Goal: Task Accomplishment & Management: Complete application form

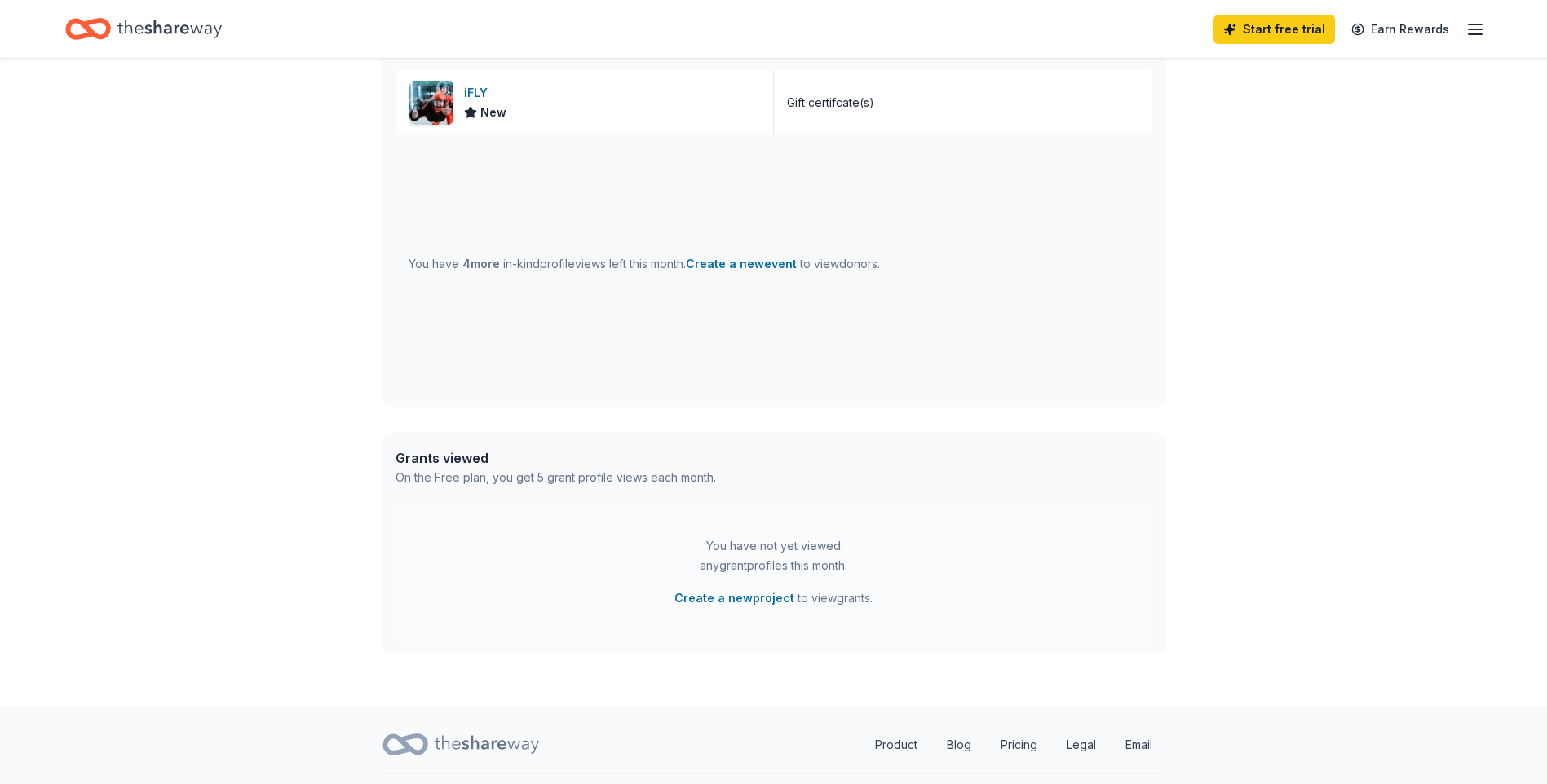
scroll to position [489, 0]
click at [796, 276] on button "Create a new event" at bounding box center [740, 266] width 111 height 20
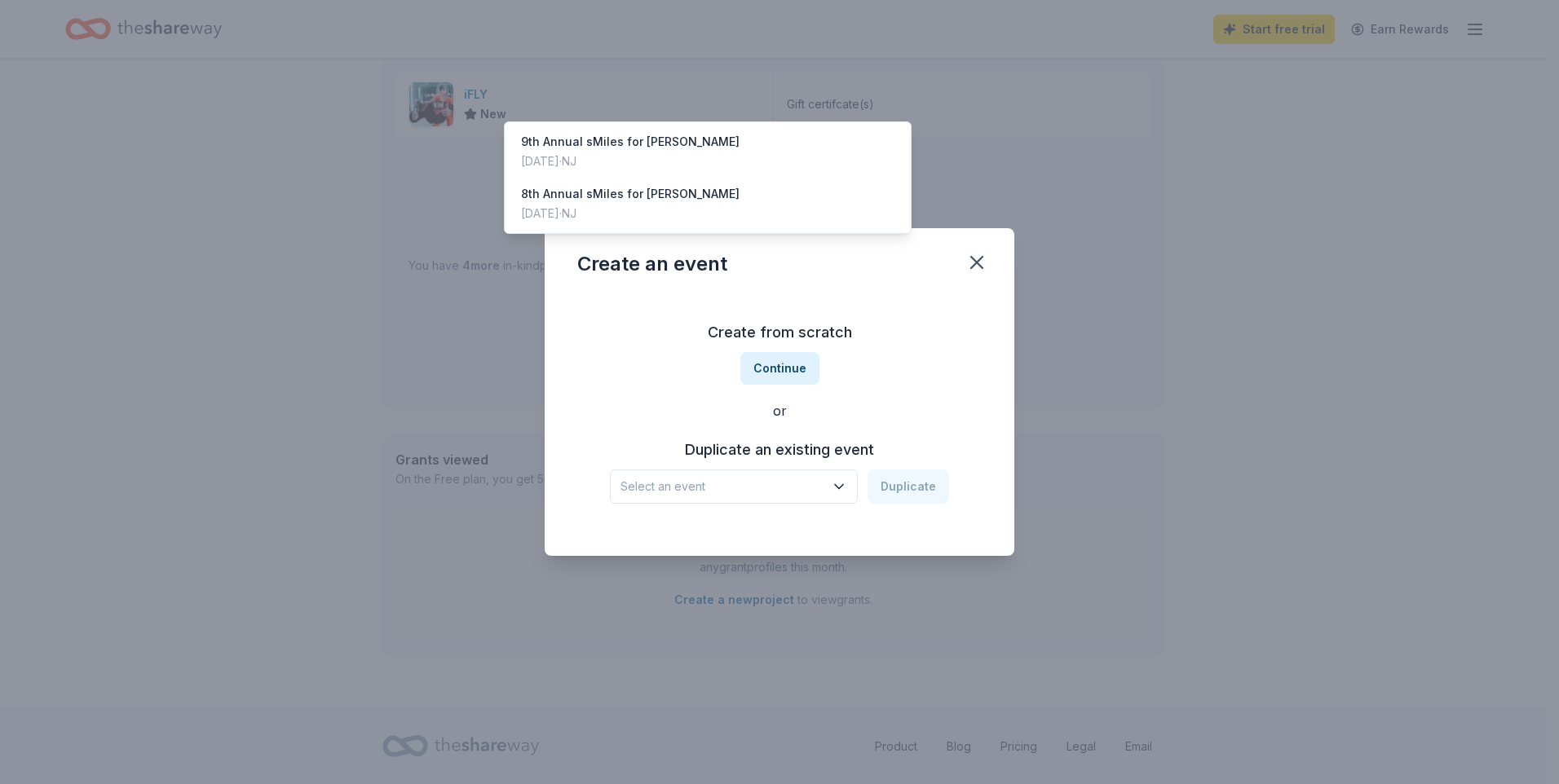
click at [847, 495] on icon "button" at bounding box center [838, 486] width 16 height 16
click at [739, 152] on div "9th Annual sMiles for [PERSON_NAME]" at bounding box center [630, 142] width 218 height 20
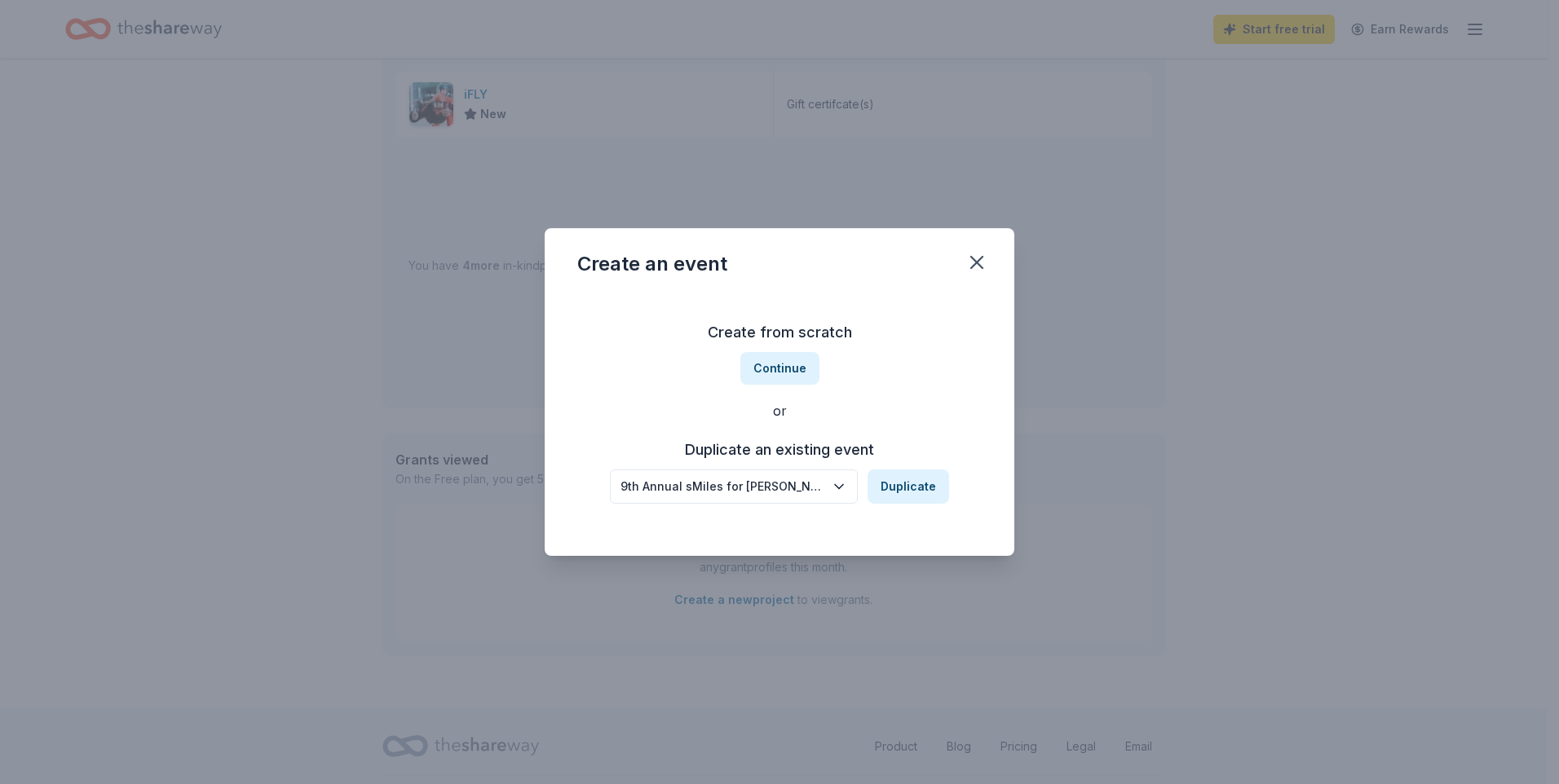
click at [620, 496] on div "9th Annual sMiles for [PERSON_NAME]" at bounding box center [722, 487] width 204 height 20
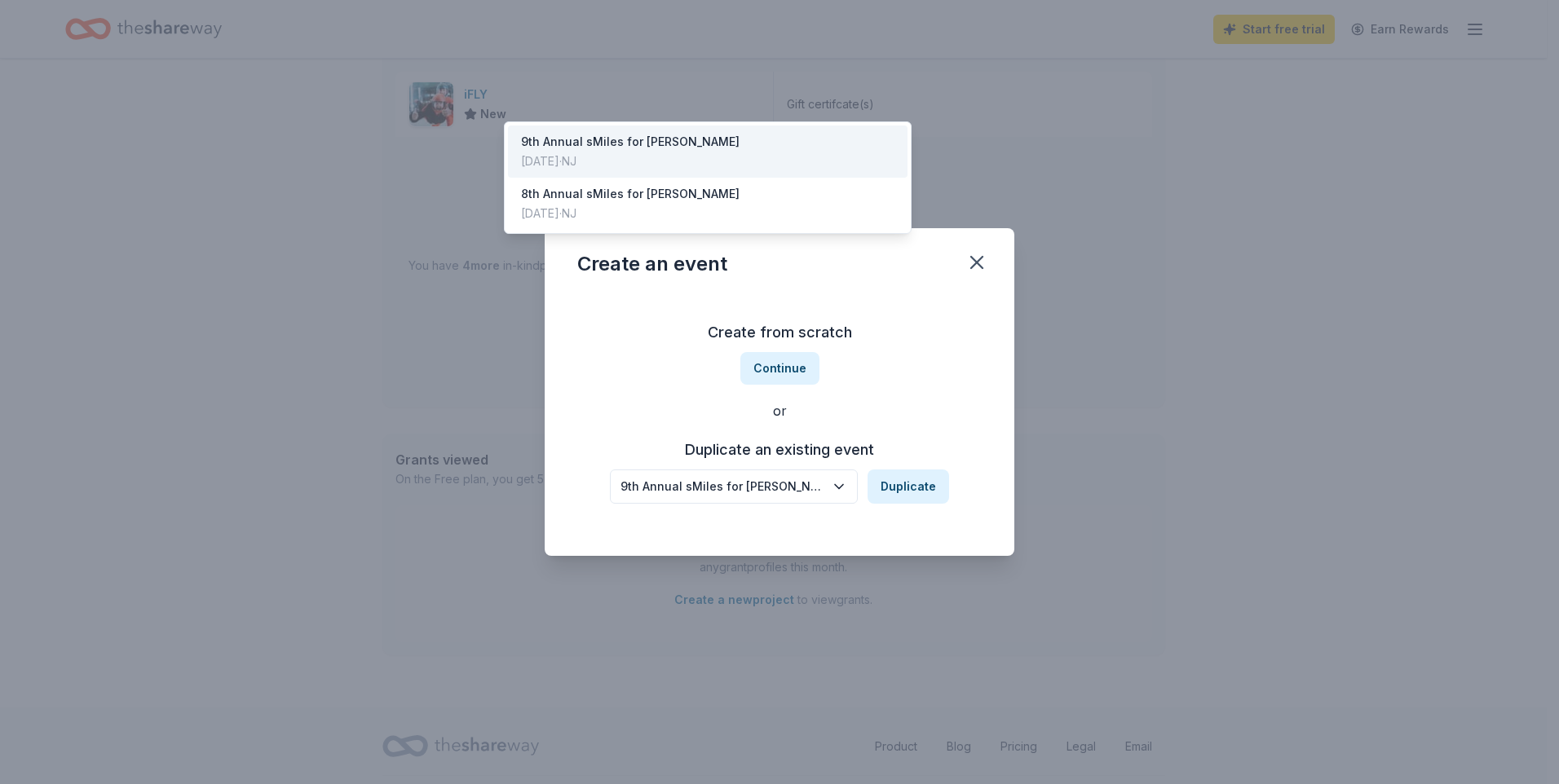
click at [620, 496] on div "9th Annual sMiles for [PERSON_NAME]" at bounding box center [722, 487] width 204 height 20
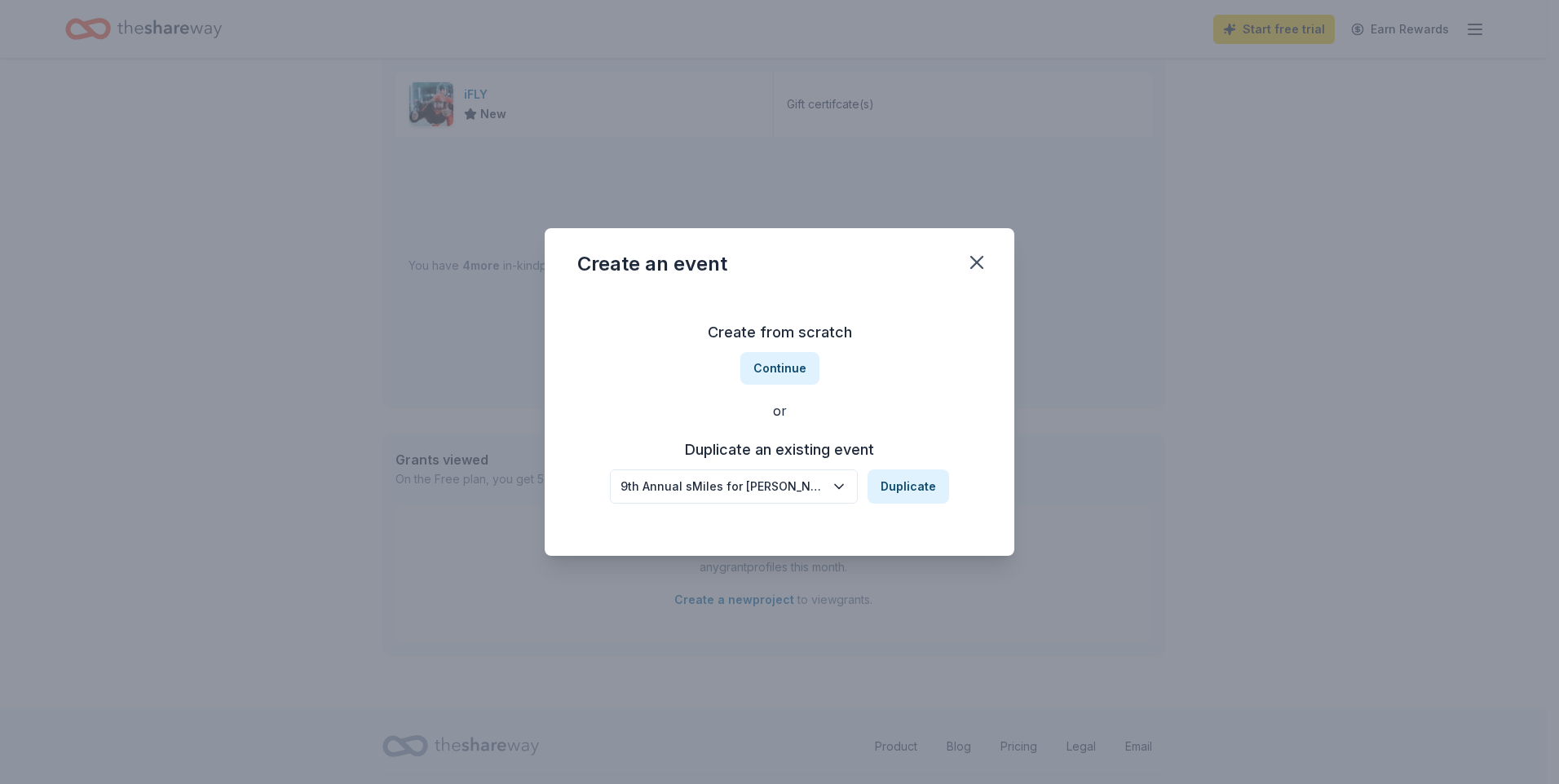
click at [620, 496] on div "9th Annual sMiles for [PERSON_NAME]" at bounding box center [722, 487] width 204 height 20
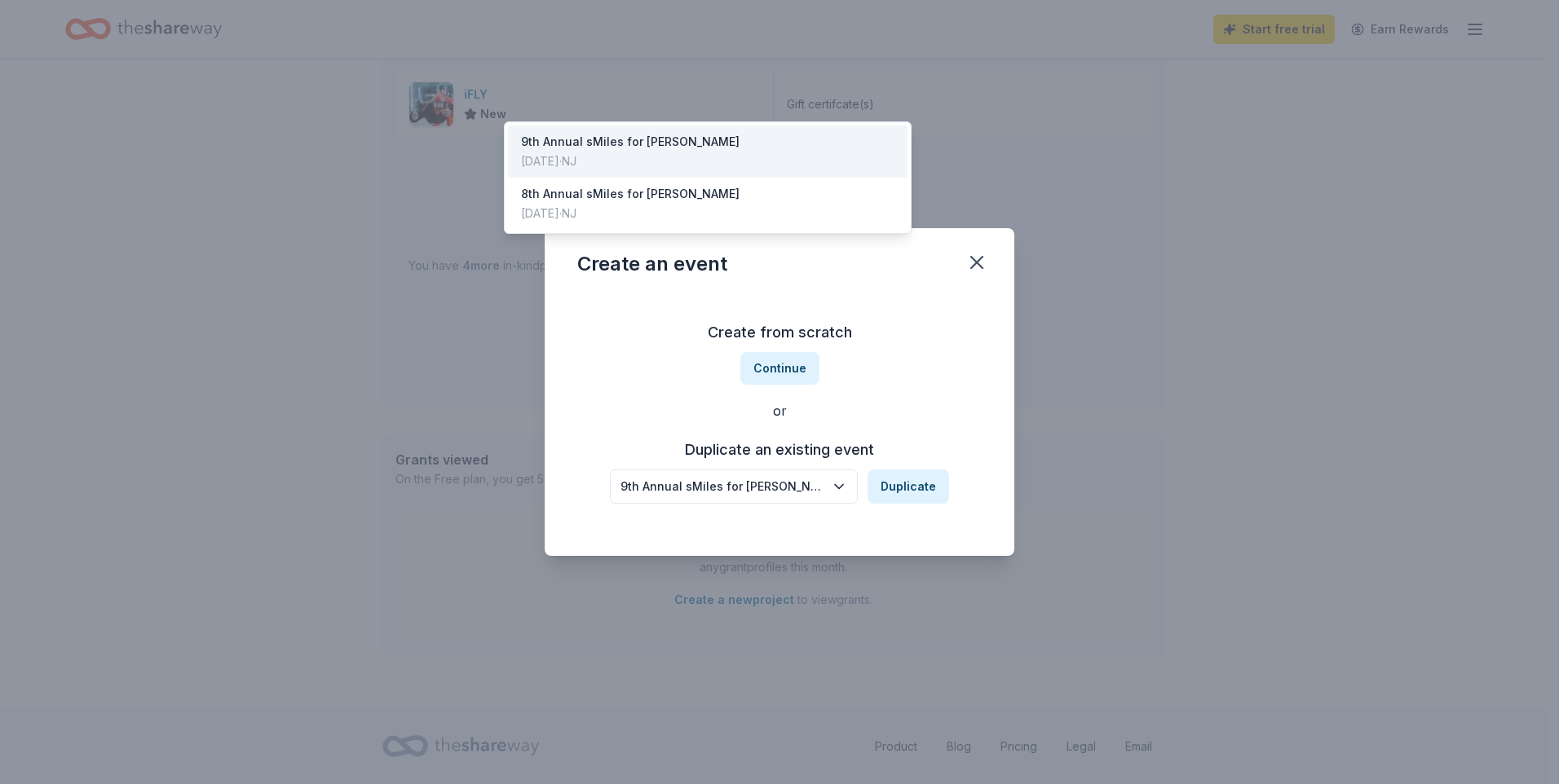
click at [620, 496] on div "9th Annual sMiles for [PERSON_NAME]" at bounding box center [722, 487] width 204 height 20
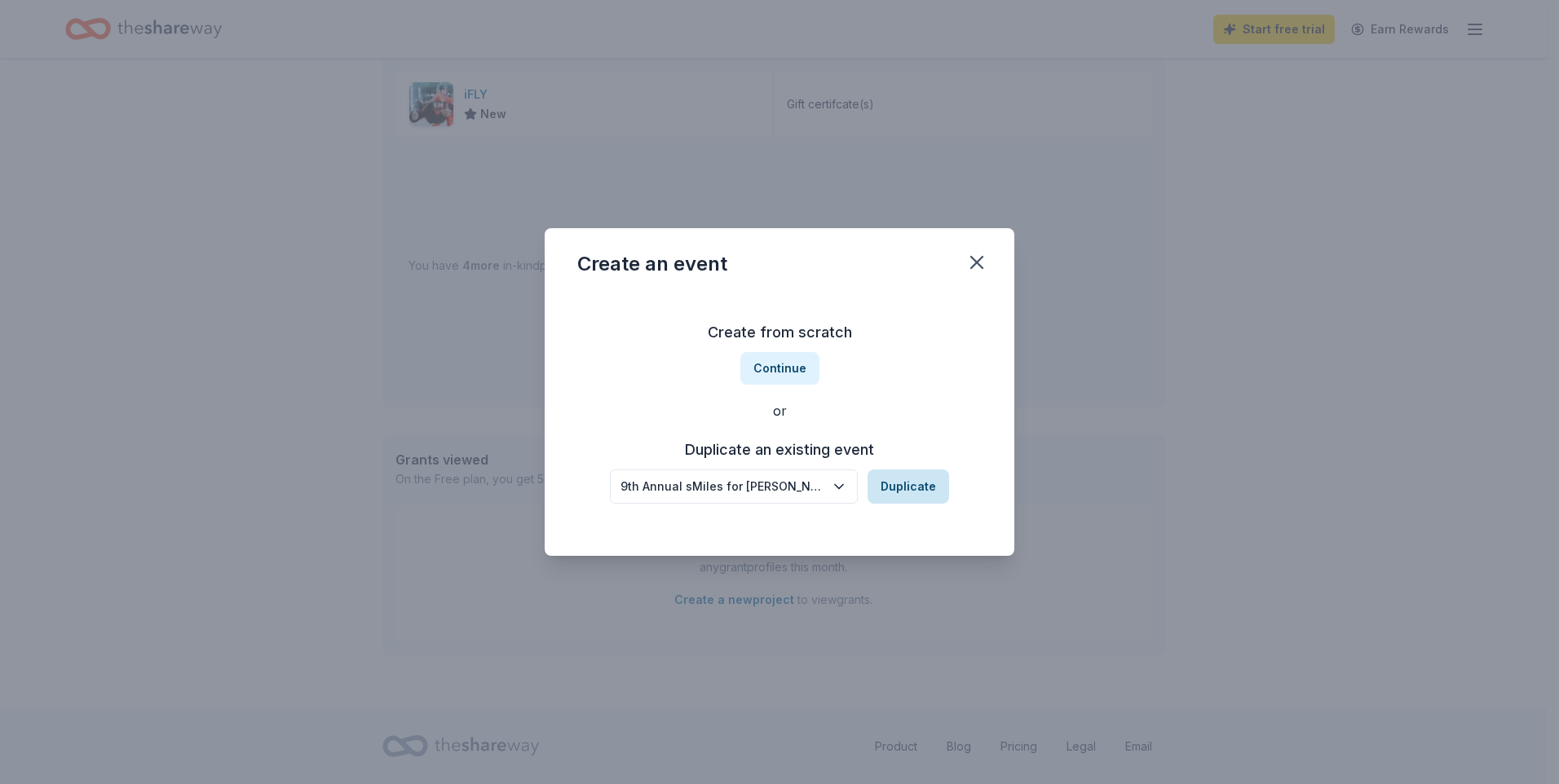
click at [949, 503] on button "Duplicate" at bounding box center [907, 487] width 81 height 34
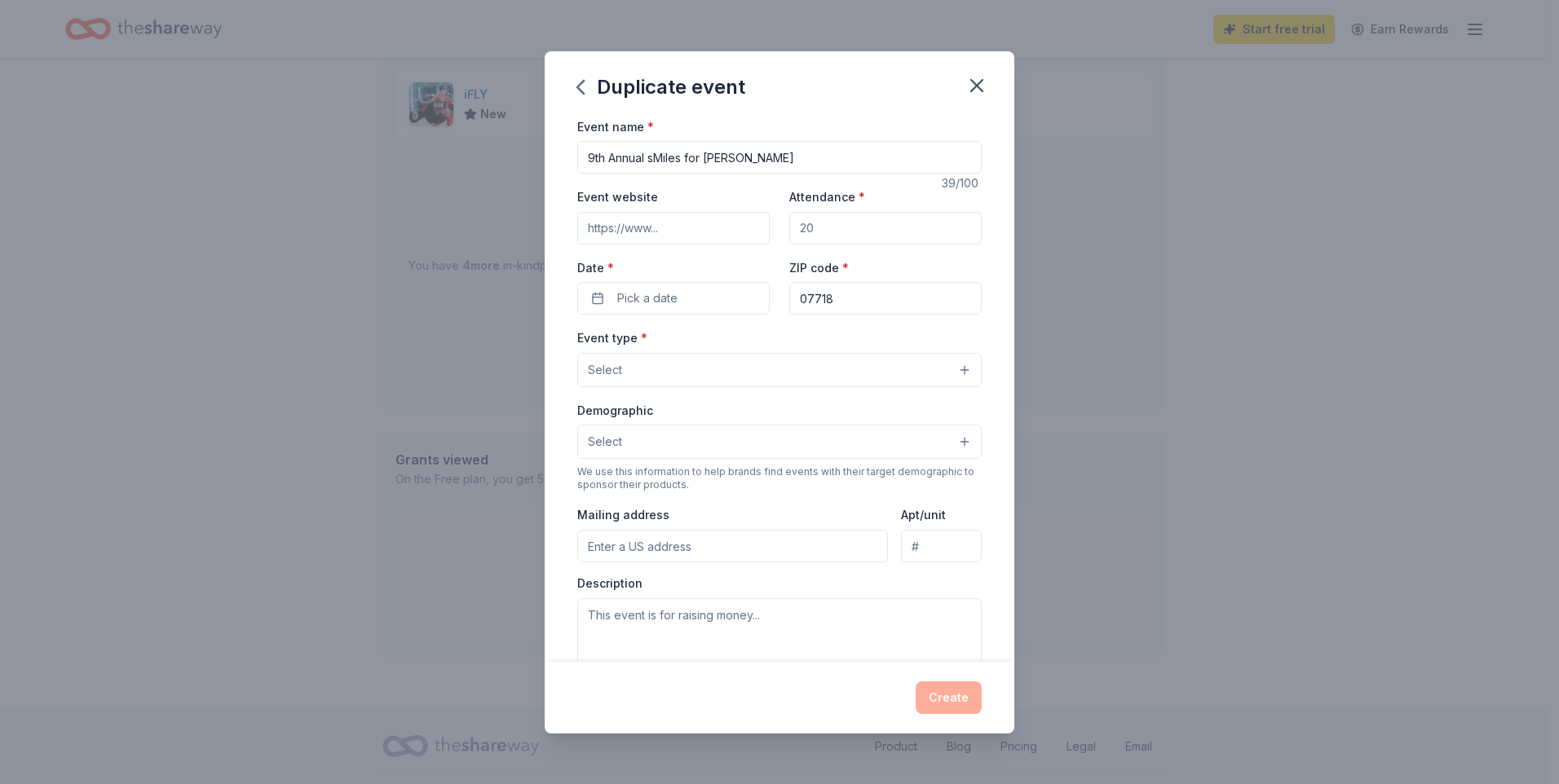
click at [577, 173] on input "9th Annual sMiles for [PERSON_NAME]" at bounding box center [780, 157] width 405 height 33
type input "10th Annual sMiles for [PERSON_NAME]"
click at [606, 244] on input "Event website" at bounding box center [673, 227] width 192 height 33
click at [596, 244] on input "Event website" at bounding box center [673, 227] width 192 height 33
type input "[DOMAIN_NAME]"
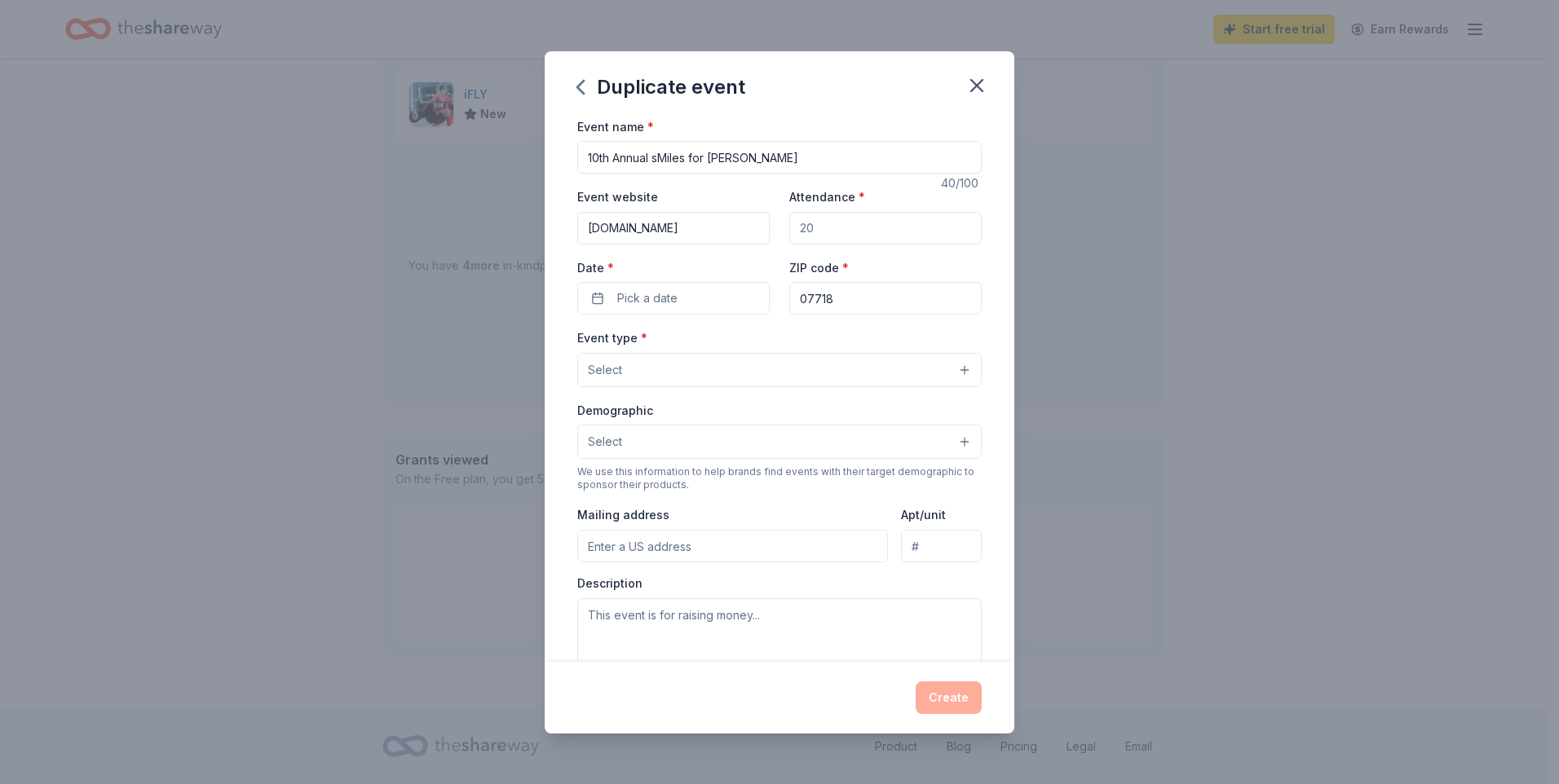
click at [834, 244] on input "Attendance *" at bounding box center [885, 227] width 192 height 33
type input "125"
click at [623, 315] on button "Pick a date" at bounding box center [673, 298] width 192 height 33
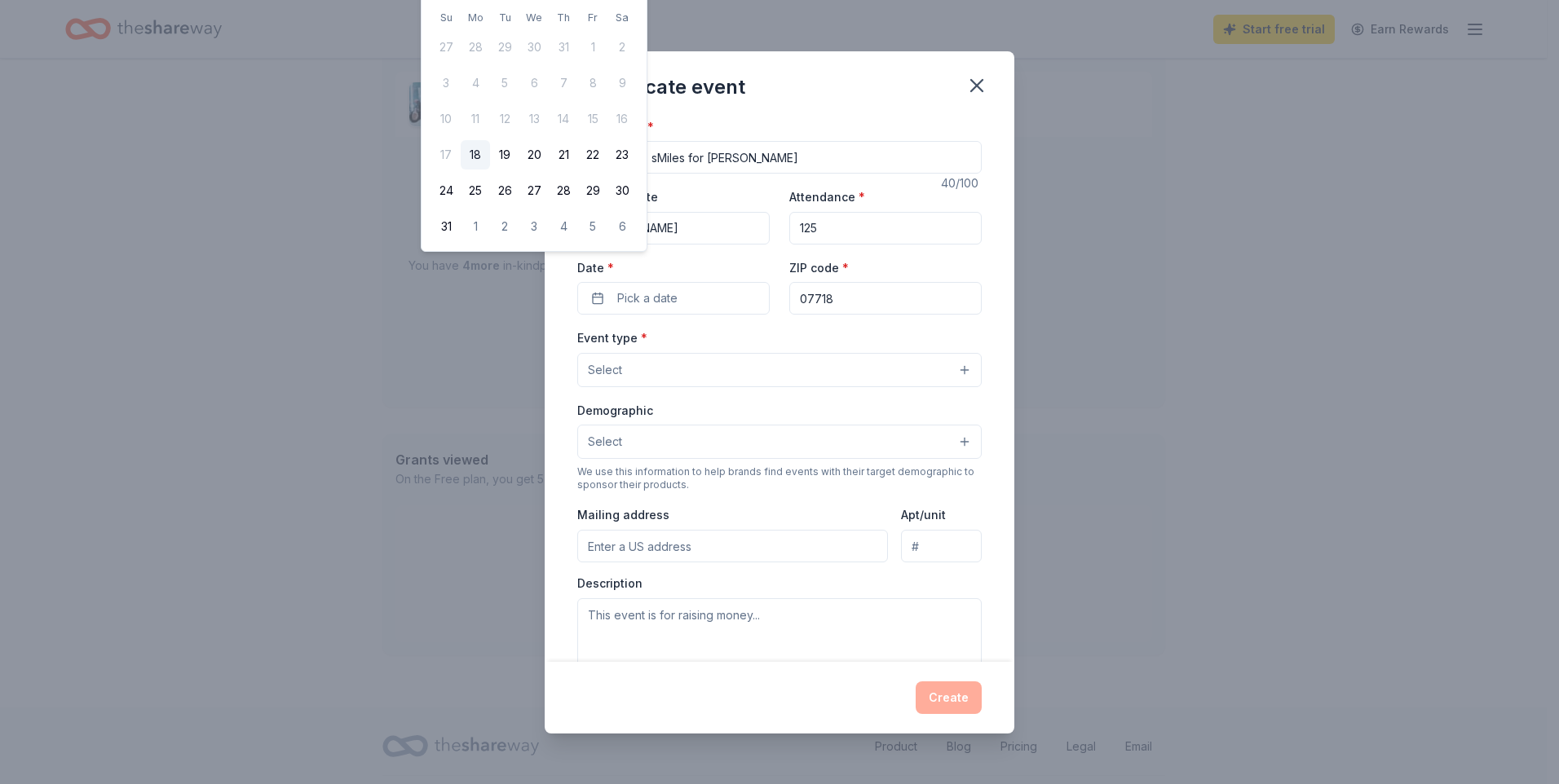
drag, startPoint x: 743, startPoint y: 9, endPoint x: 744, endPoint y: 21, distance: 12.0
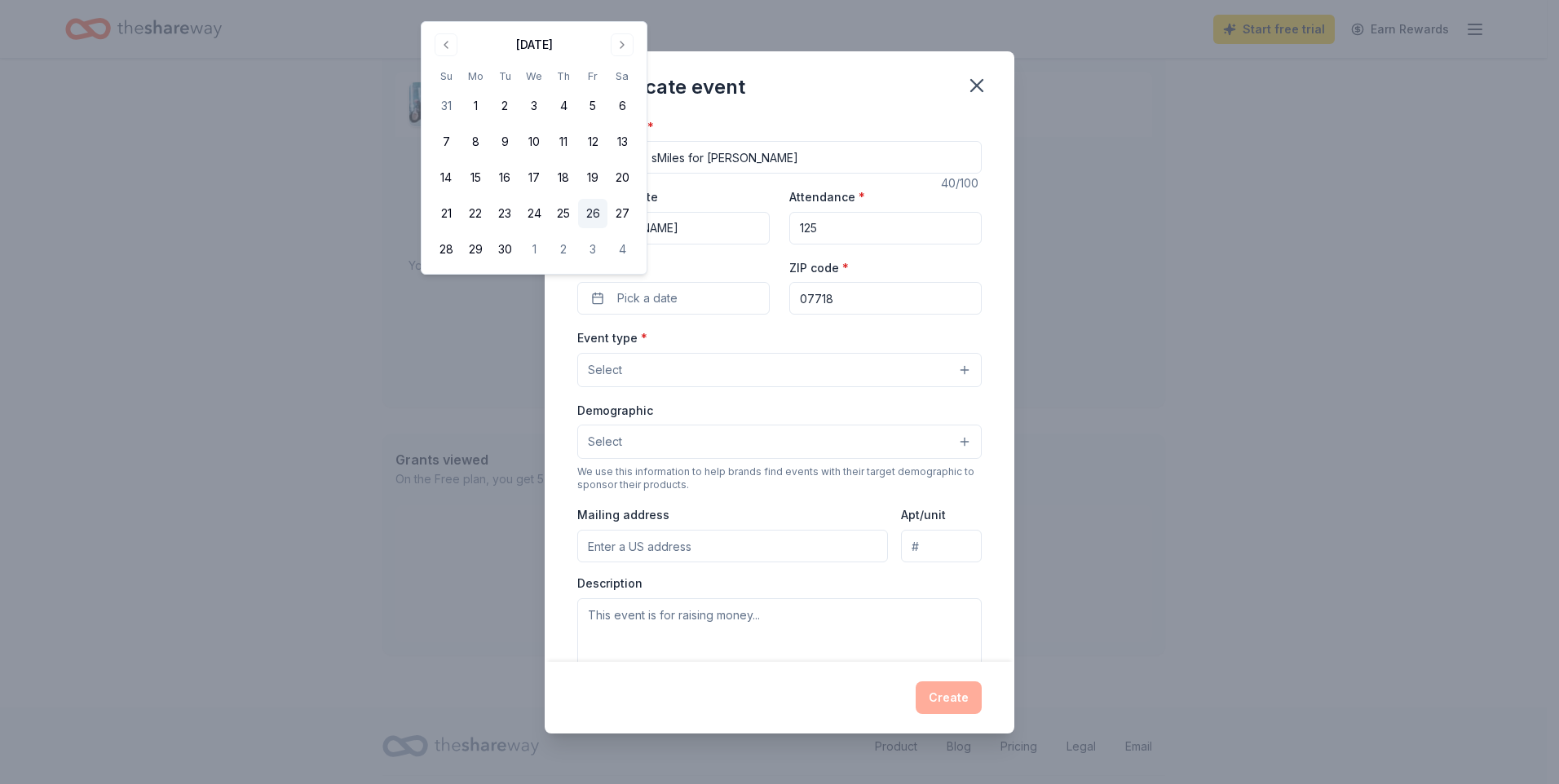
click at [607, 228] on button "26" at bounding box center [592, 213] width 29 height 29
click at [577, 387] on button "Select" at bounding box center [780, 370] width 405 height 34
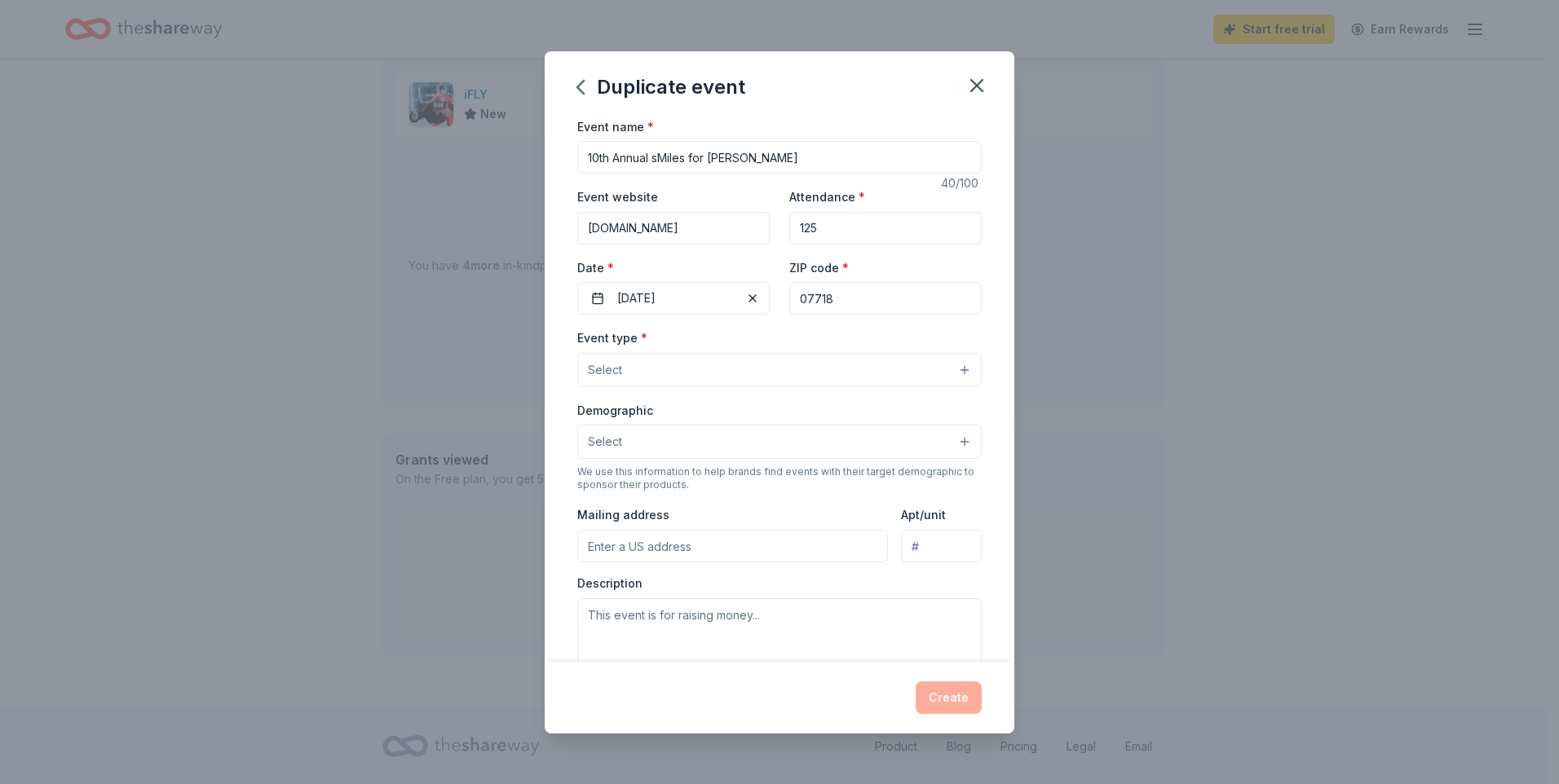
click at [577, 387] on button "Select" at bounding box center [780, 370] width 405 height 34
click at [821, 387] on button "Select" at bounding box center [780, 370] width 405 height 34
click at [587, 379] on span "Select" at bounding box center [604, 369] width 34 height 20
click at [577, 244] on input "[DOMAIN_NAME]" at bounding box center [673, 227] width 192 height 33
type input "[URL][DOMAIN_NAME]"
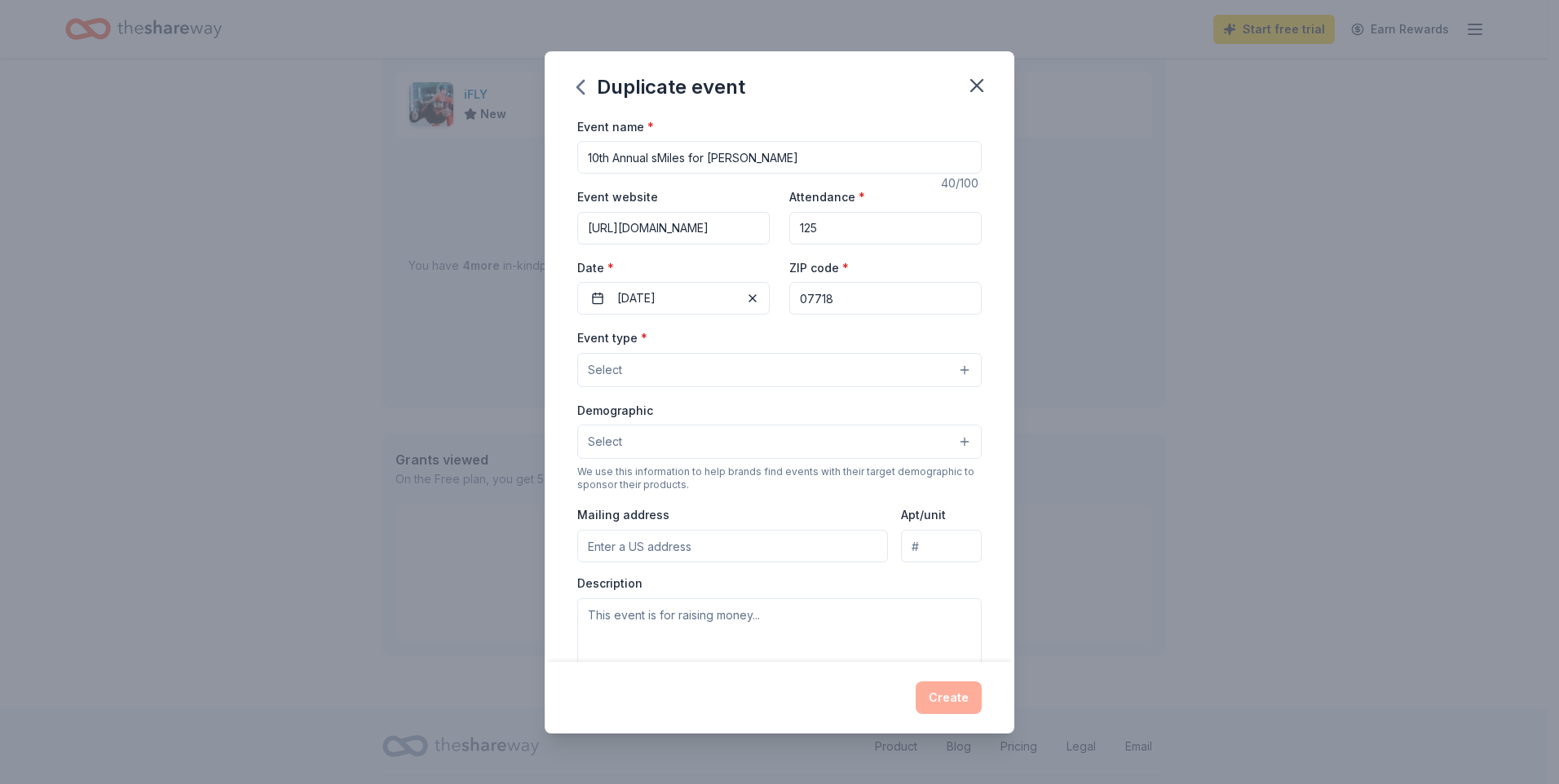
click at [751, 387] on button "Select" at bounding box center [780, 370] width 405 height 34
click at [982, 387] on button "Select" at bounding box center [780, 370] width 405 height 34
click at [886, 387] on button "Select" at bounding box center [780, 370] width 405 height 34
click at [587, 379] on span "Select" at bounding box center [604, 369] width 34 height 20
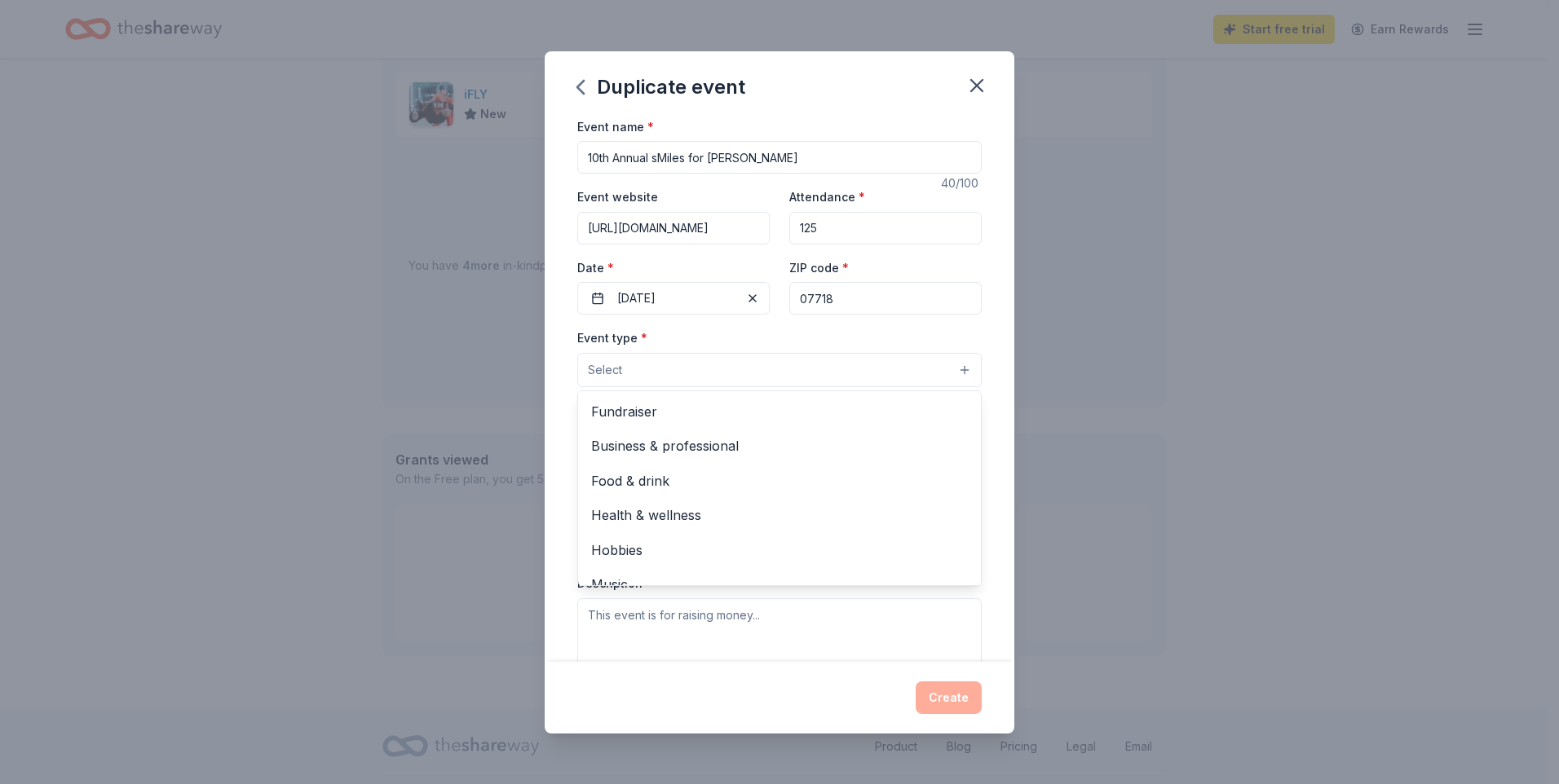
click at [577, 387] on button "Select" at bounding box center [780, 370] width 405 height 34
click at [819, 172] on div "Event name * 10th Annual sMiles for [PERSON_NAME]" at bounding box center [780, 145] width 405 height 58
click at [887, 244] on input "125" at bounding box center [885, 227] width 192 height 33
drag, startPoint x: 840, startPoint y: 350, endPoint x: 763, endPoint y: 343, distance: 77.3
click at [763, 315] on div "Event website [URL][DOMAIN_NAME] Attendance * 125 Date * [DATE] ZIP code * 07718" at bounding box center [780, 250] width 405 height 128
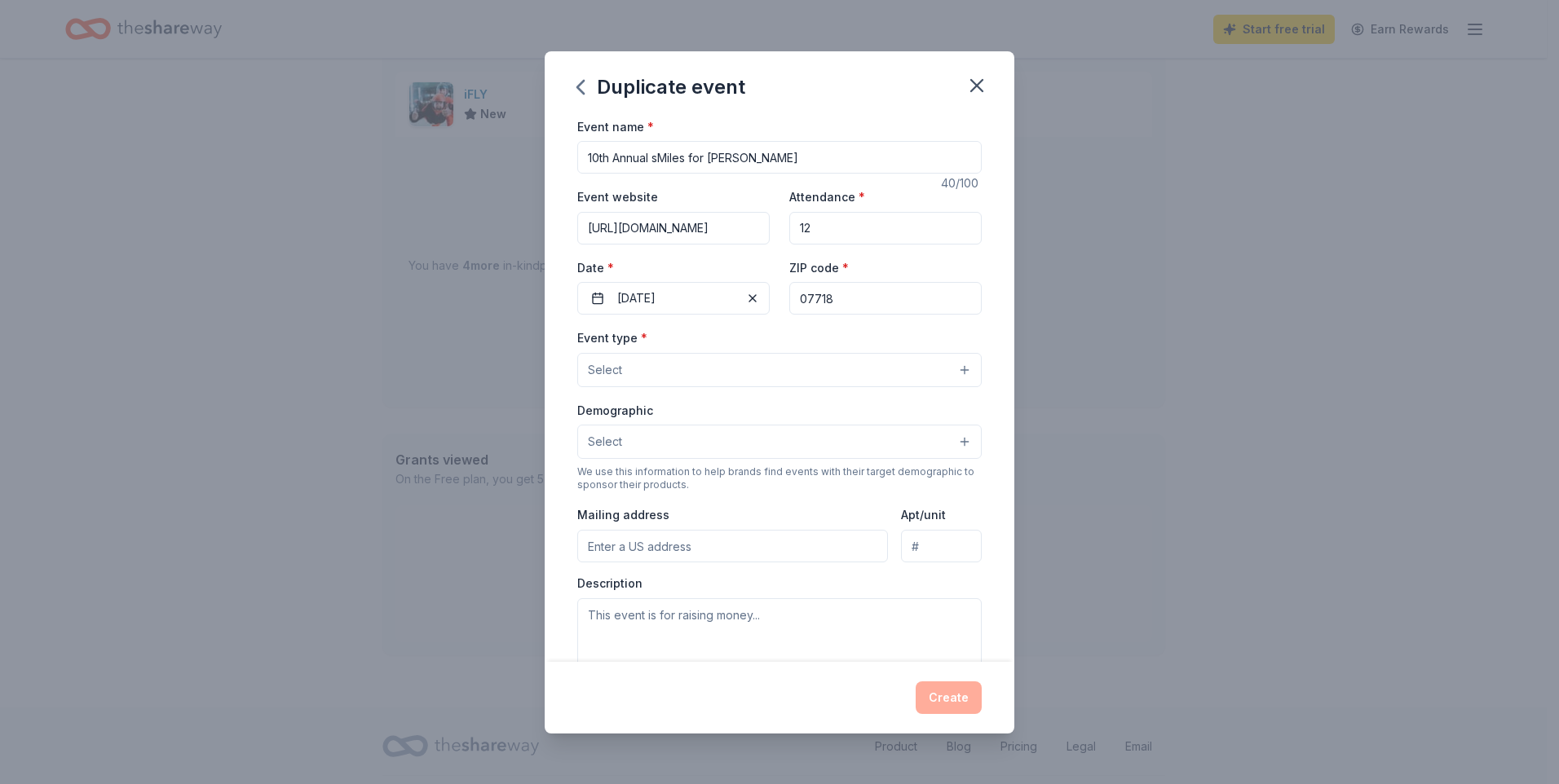
type input "125"
click at [629, 387] on button "Select" at bounding box center [780, 370] width 405 height 34
click at [760, 387] on button "Select" at bounding box center [780, 370] width 405 height 34
click at [759, 387] on button "Select" at bounding box center [780, 370] width 405 height 34
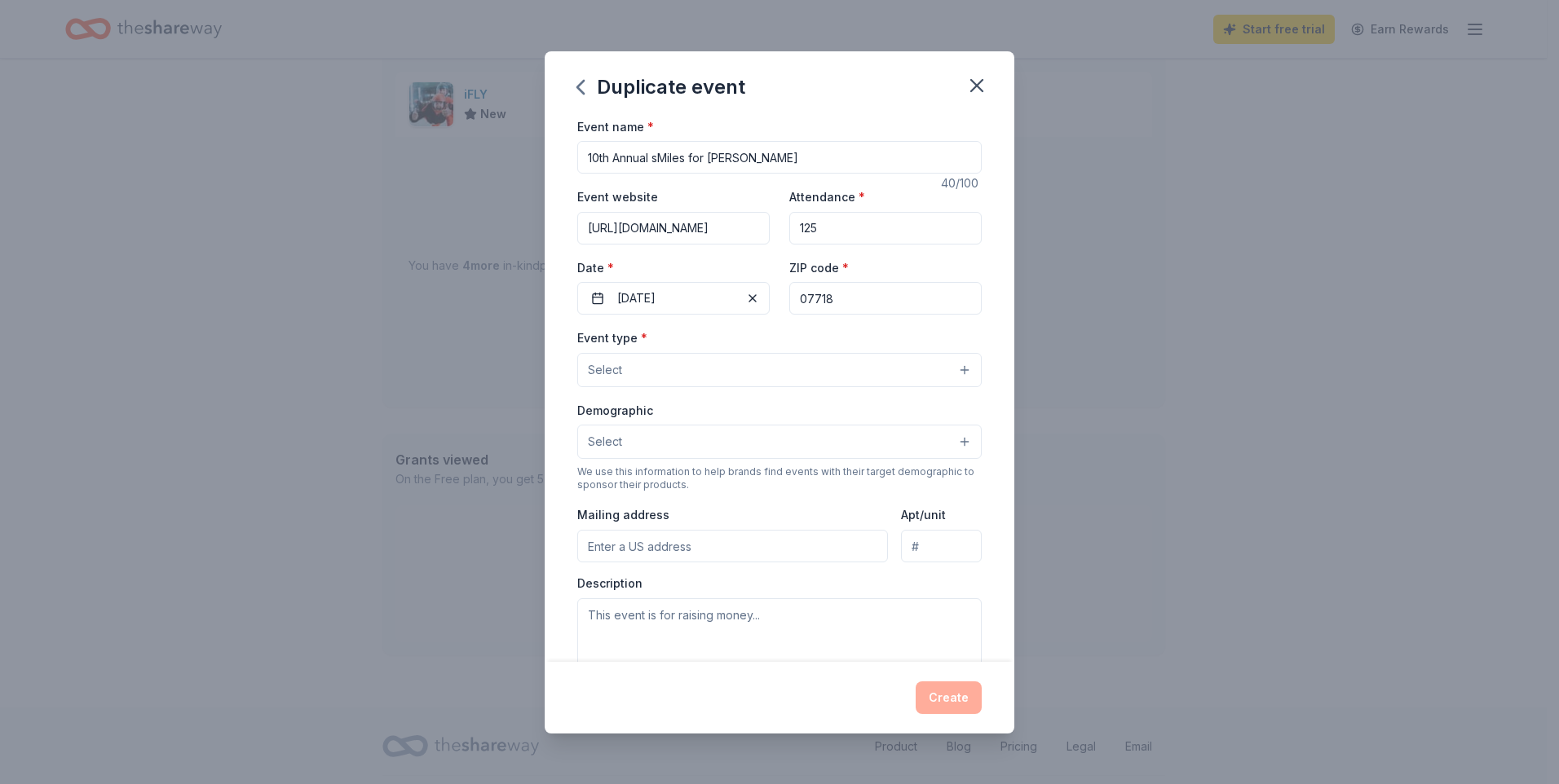
click at [982, 387] on button "Select" at bounding box center [780, 370] width 405 height 34
click at [587, 379] on span "Select" at bounding box center [604, 369] width 34 height 20
click at [982, 681] on div "Create" at bounding box center [780, 697] width 405 height 33
click at [577, 387] on button "Select" at bounding box center [780, 370] width 405 height 34
click at [587, 379] on span "Select" at bounding box center [604, 369] width 34 height 20
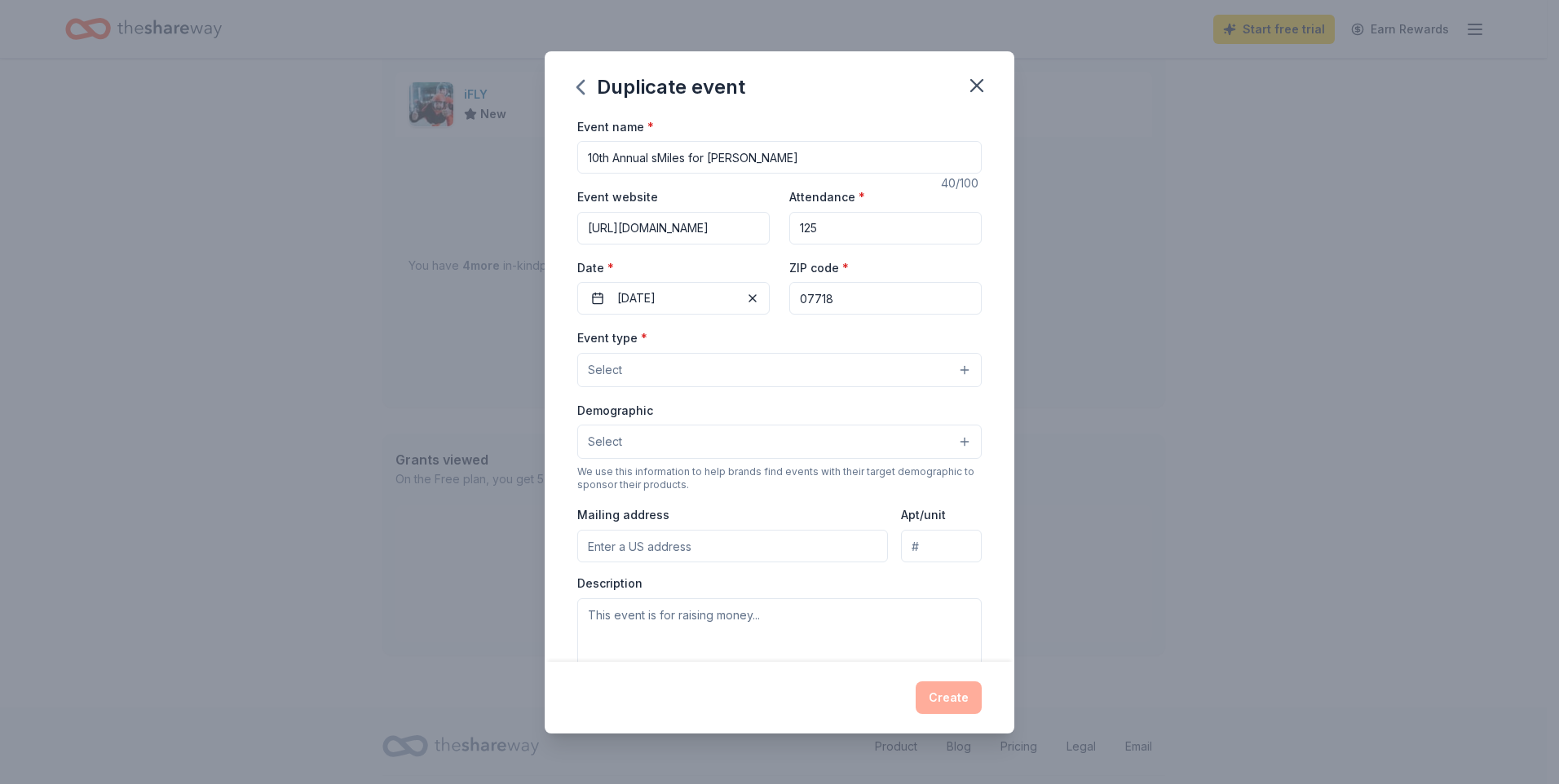
click at [577, 173] on input "10th Annual sMiles for [PERSON_NAME]" at bounding box center [780, 157] width 405 height 33
drag, startPoint x: 767, startPoint y: 581, endPoint x: 759, endPoint y: 571, distance: 12.8
click at [766, 387] on button "Select" at bounding box center [780, 370] width 405 height 34
click at [577, 227] on div "Event name * 9th Annual sMiles for [PERSON_NAME] 39 /100 Event website [URL][DO…" at bounding box center [780, 493] width 405 height 753
click at [577, 173] on input "9th Annual sMiles for [PERSON_NAME]" at bounding box center [780, 157] width 405 height 33
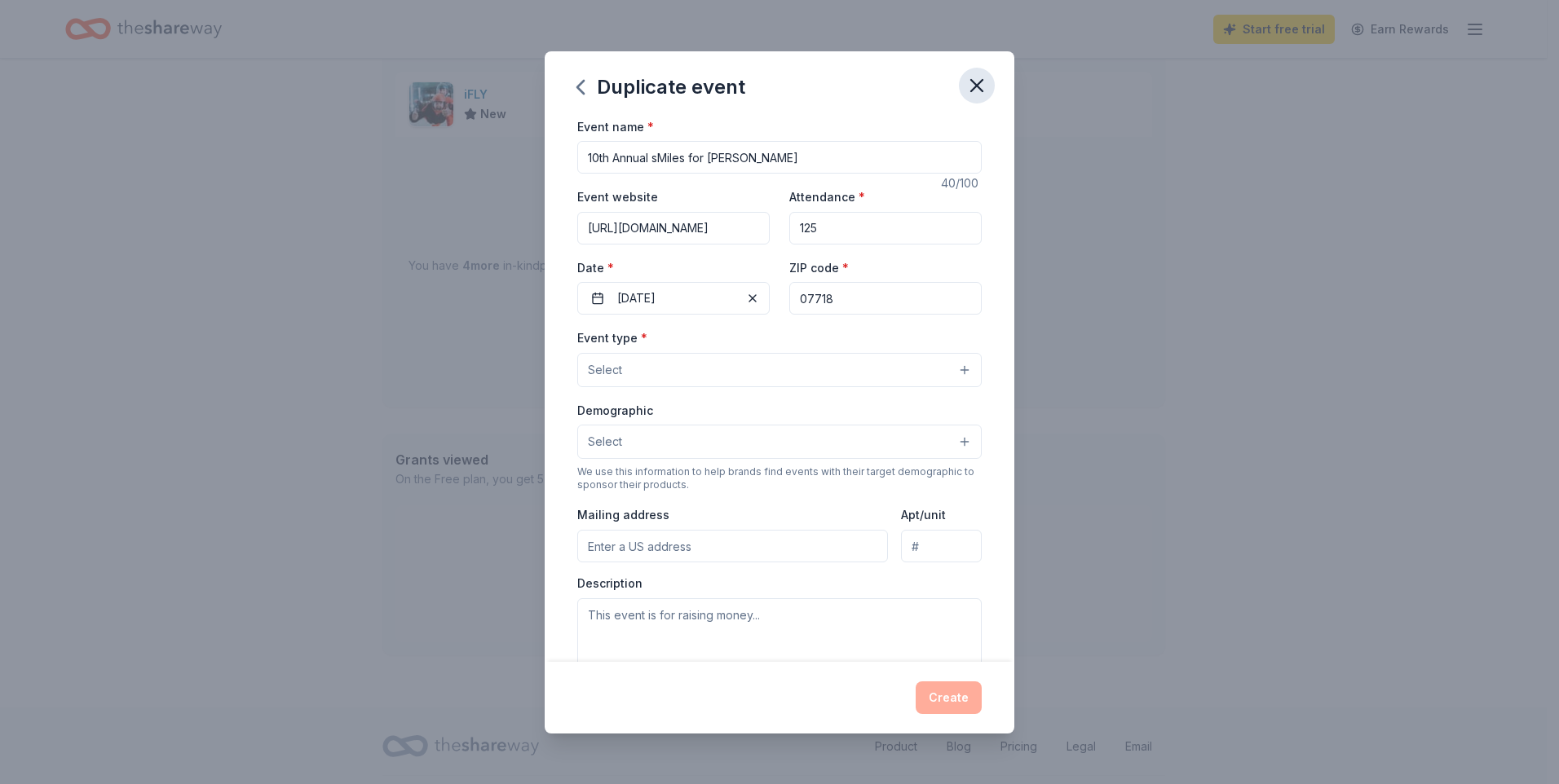
type input "10th Annual sMiles for [PERSON_NAME]"
click at [988, 97] on icon "button" at bounding box center [976, 86] width 22 height 22
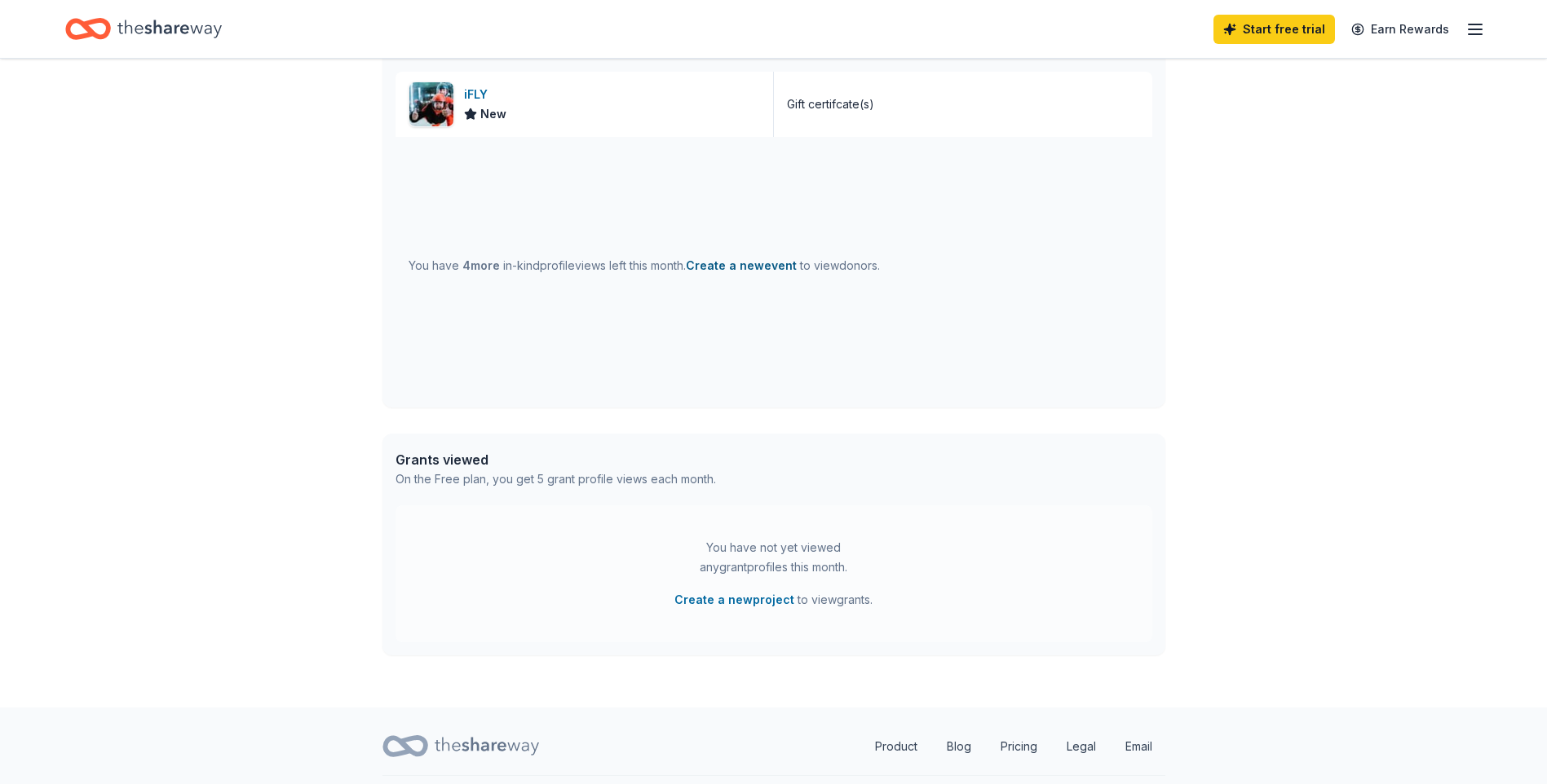
click at [796, 276] on button "Create a new event" at bounding box center [740, 266] width 111 height 20
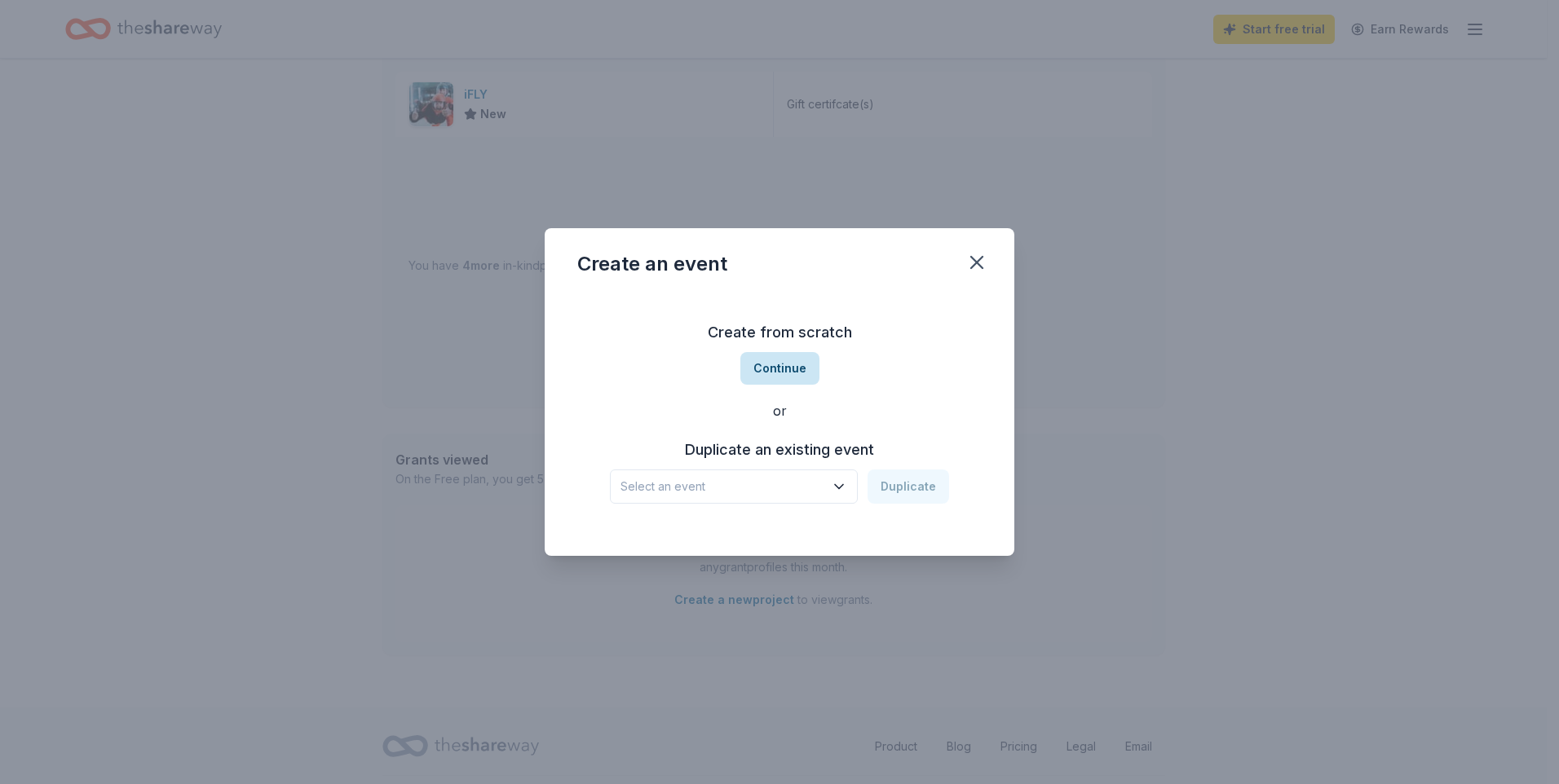
click at [780, 357] on button "Continue" at bounding box center [780, 368] width 79 height 33
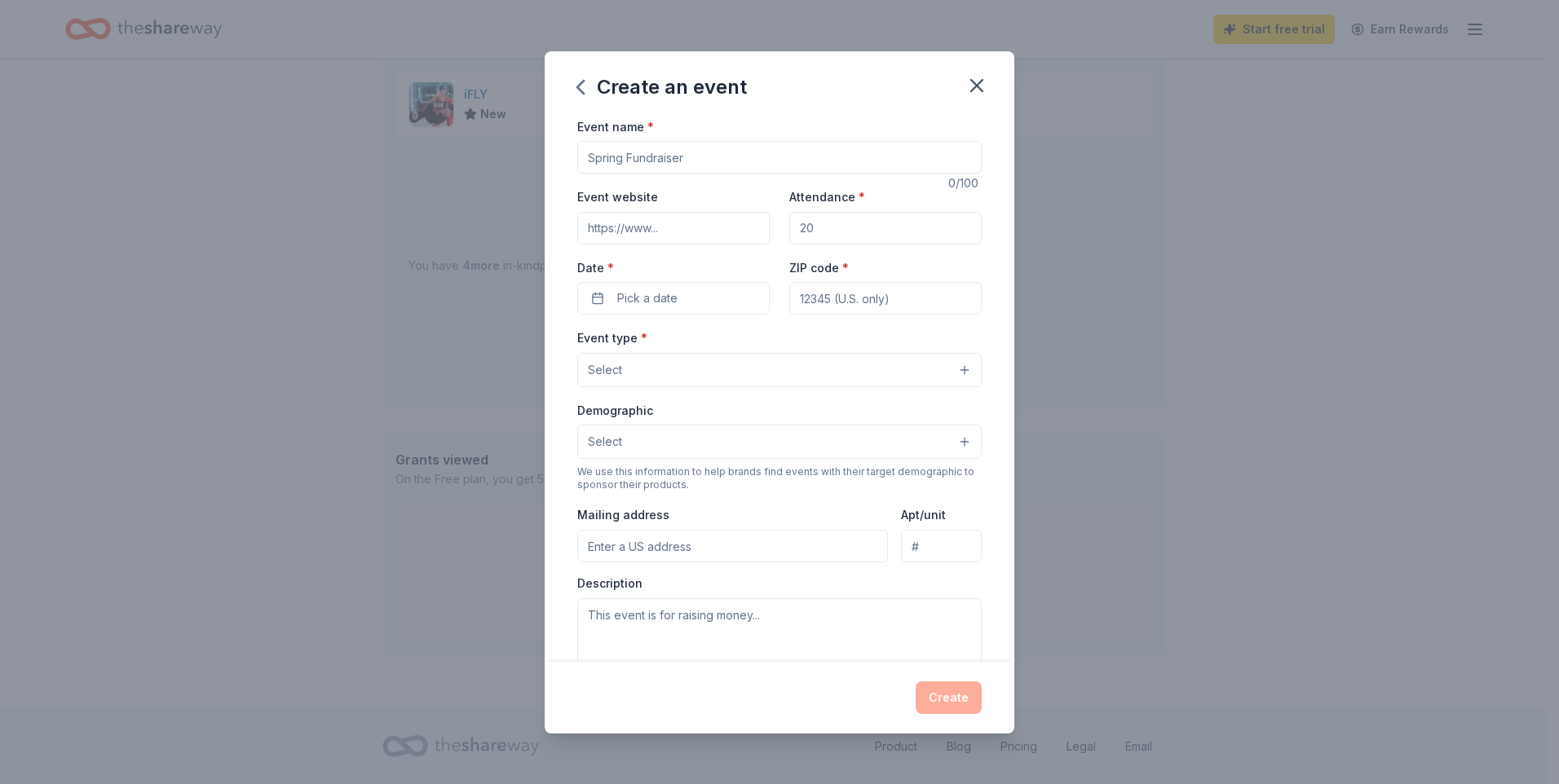
click at [577, 173] on input "Event name *" at bounding box center [780, 157] width 405 height 33
type input "10th Annual sMiles for [PERSON_NAME]"
type input "[URL][DOMAIN_NAME]"
type input "125"
type input "07718"
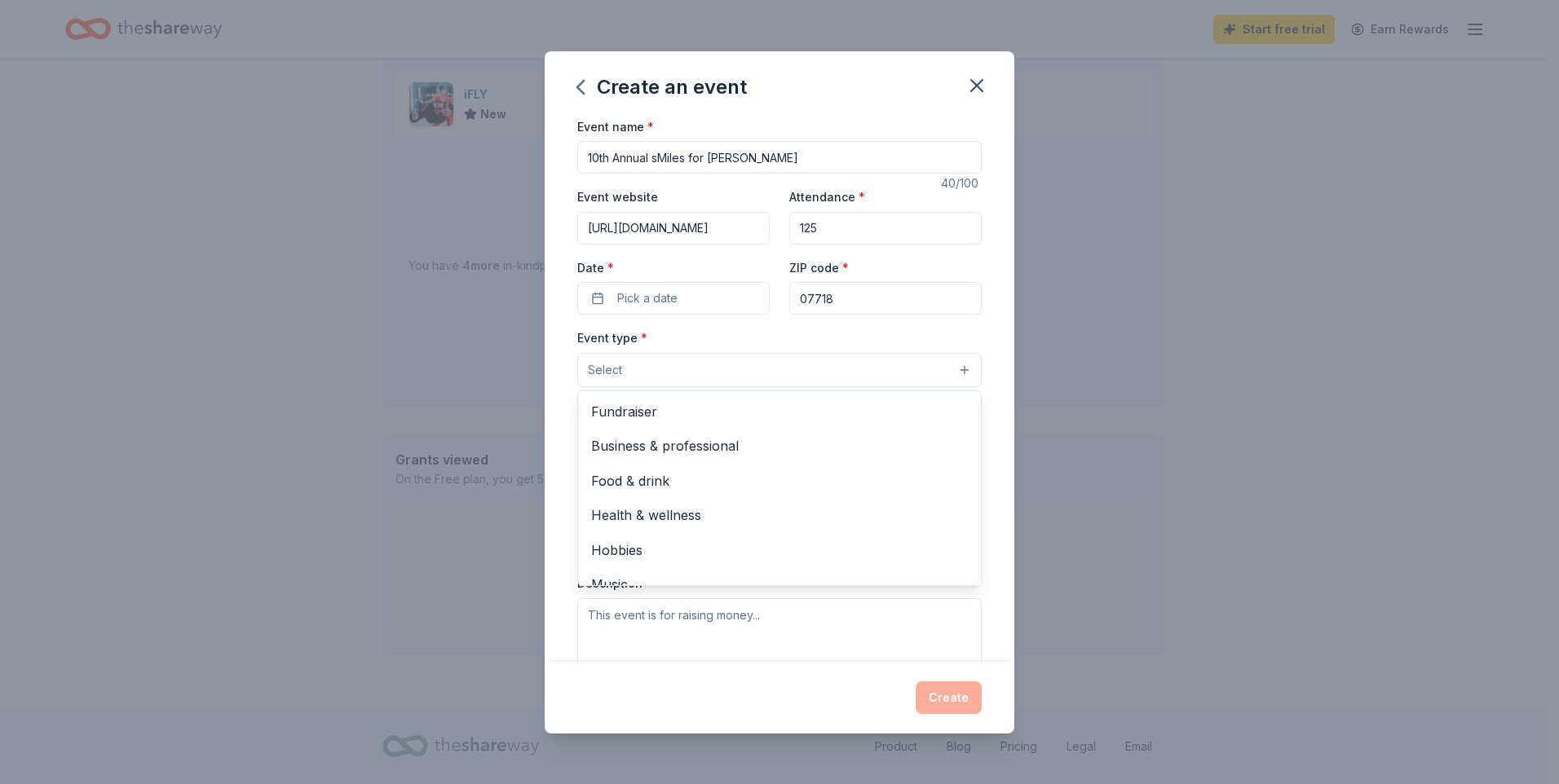
click at [982, 387] on button "Select" at bounding box center [780, 370] width 405 height 34
click at [603, 457] on div "Event name * 10th Annual sMiles for [PERSON_NAME] 40 /100 Event website [URL][D…" at bounding box center [780, 493] width 405 height 753
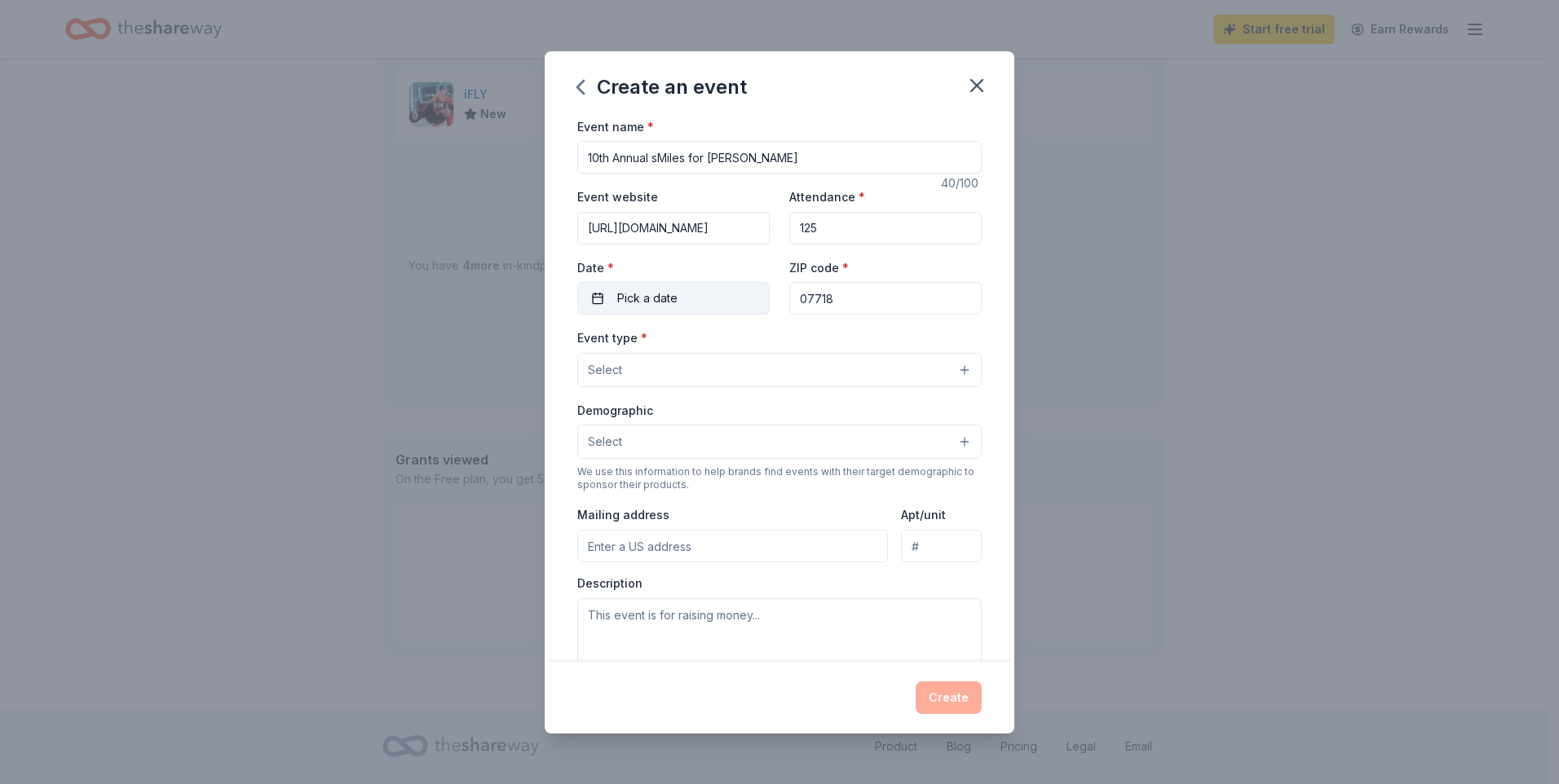
click at [617, 309] on span "Pick a date" at bounding box center [647, 298] width 61 height 20
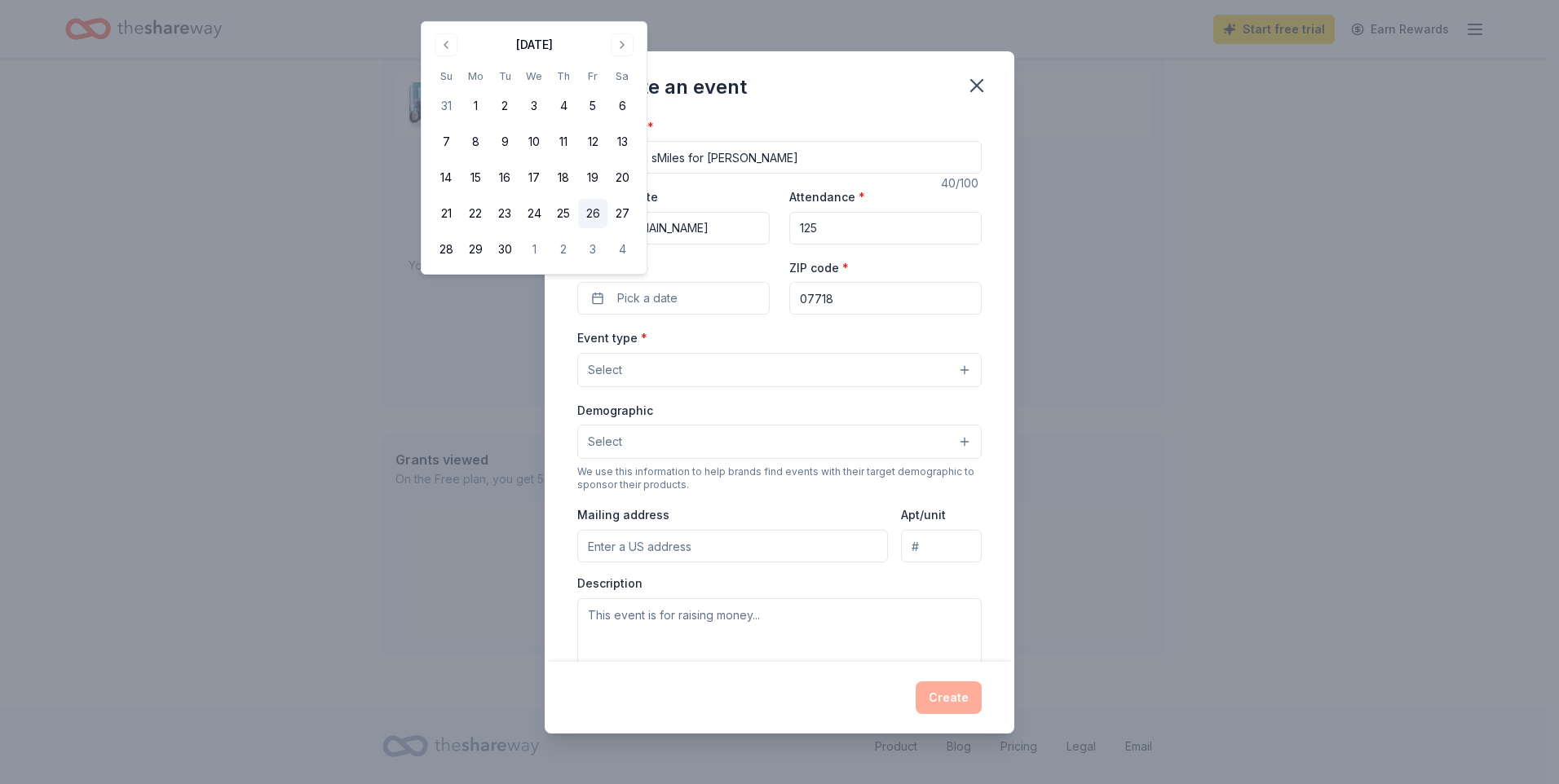
click at [607, 228] on button "26" at bounding box center [592, 213] width 29 height 29
click at [699, 387] on div "Event type * Select" at bounding box center [780, 357] width 405 height 60
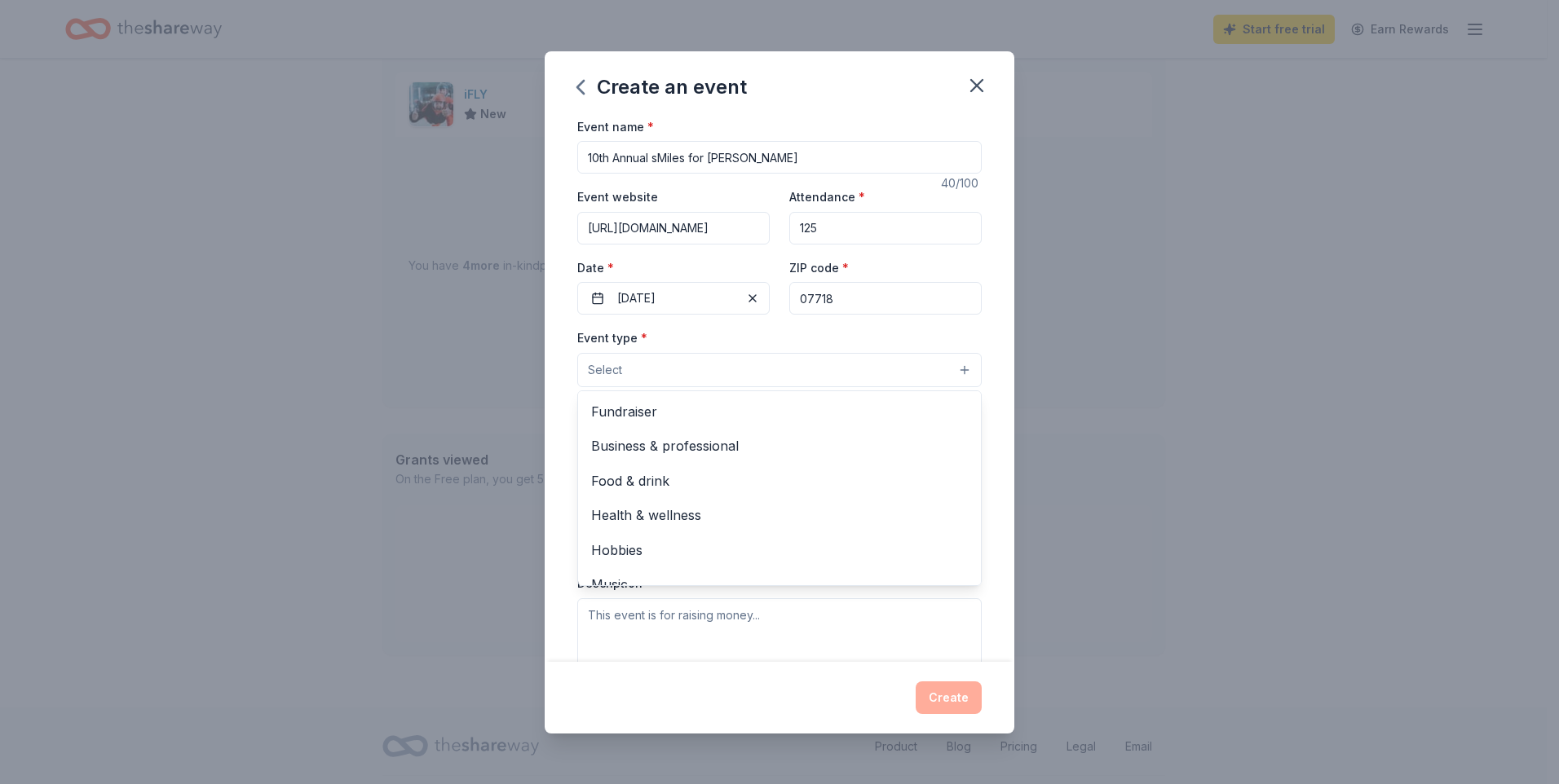
click at [655, 387] on button "Select" at bounding box center [780, 370] width 405 height 34
click at [982, 387] on button "Select" at bounding box center [780, 370] width 405 height 34
click at [577, 387] on button "Select" at bounding box center [780, 370] width 405 height 34
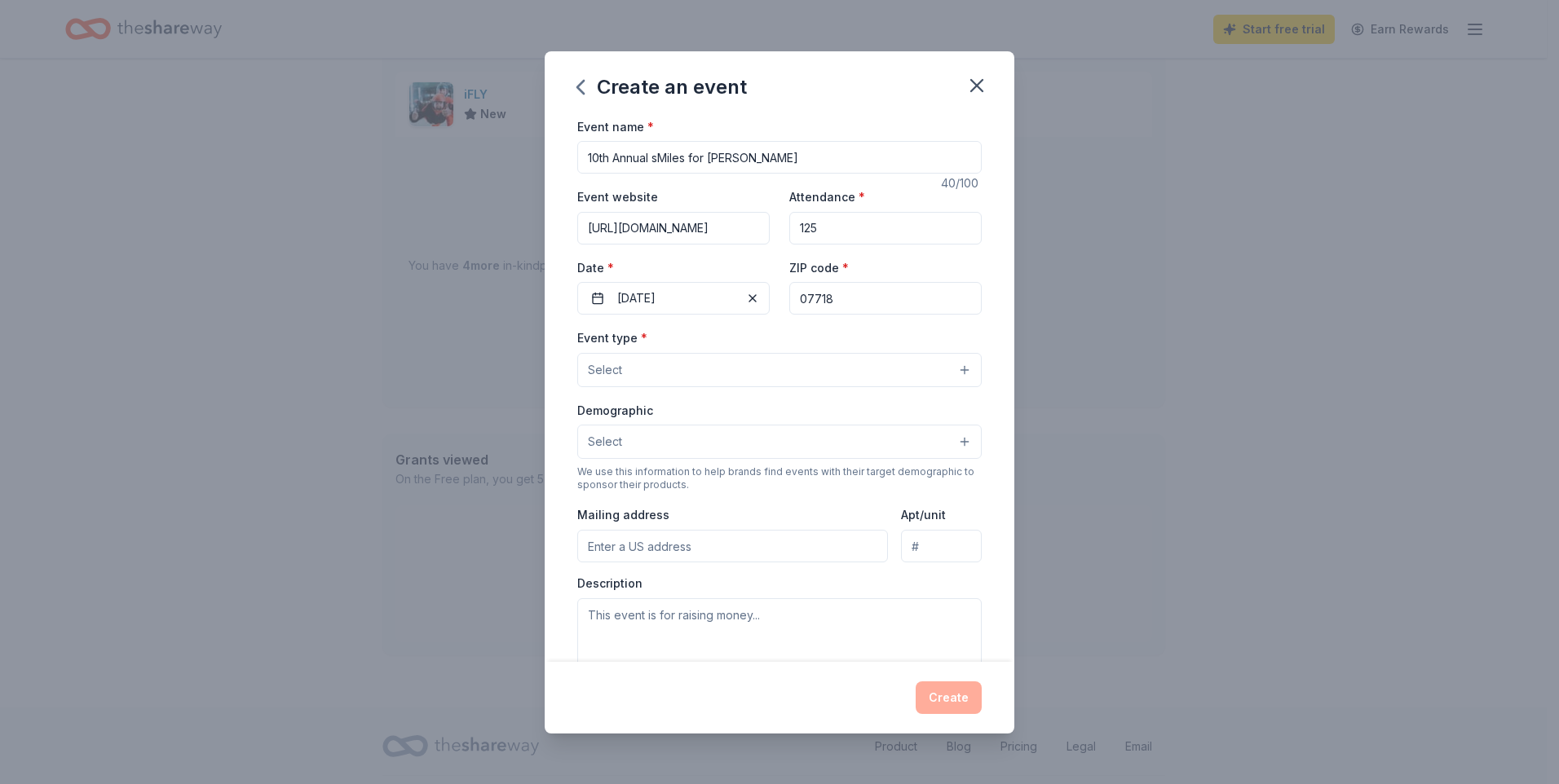
click at [982, 387] on button "Select" at bounding box center [780, 370] width 405 height 34
drag, startPoint x: 1107, startPoint y: 114, endPoint x: 875, endPoint y: 81, distance: 234.3
click at [988, 97] on icon "button" at bounding box center [976, 86] width 22 height 22
